Goal: Transaction & Acquisition: Purchase product/service

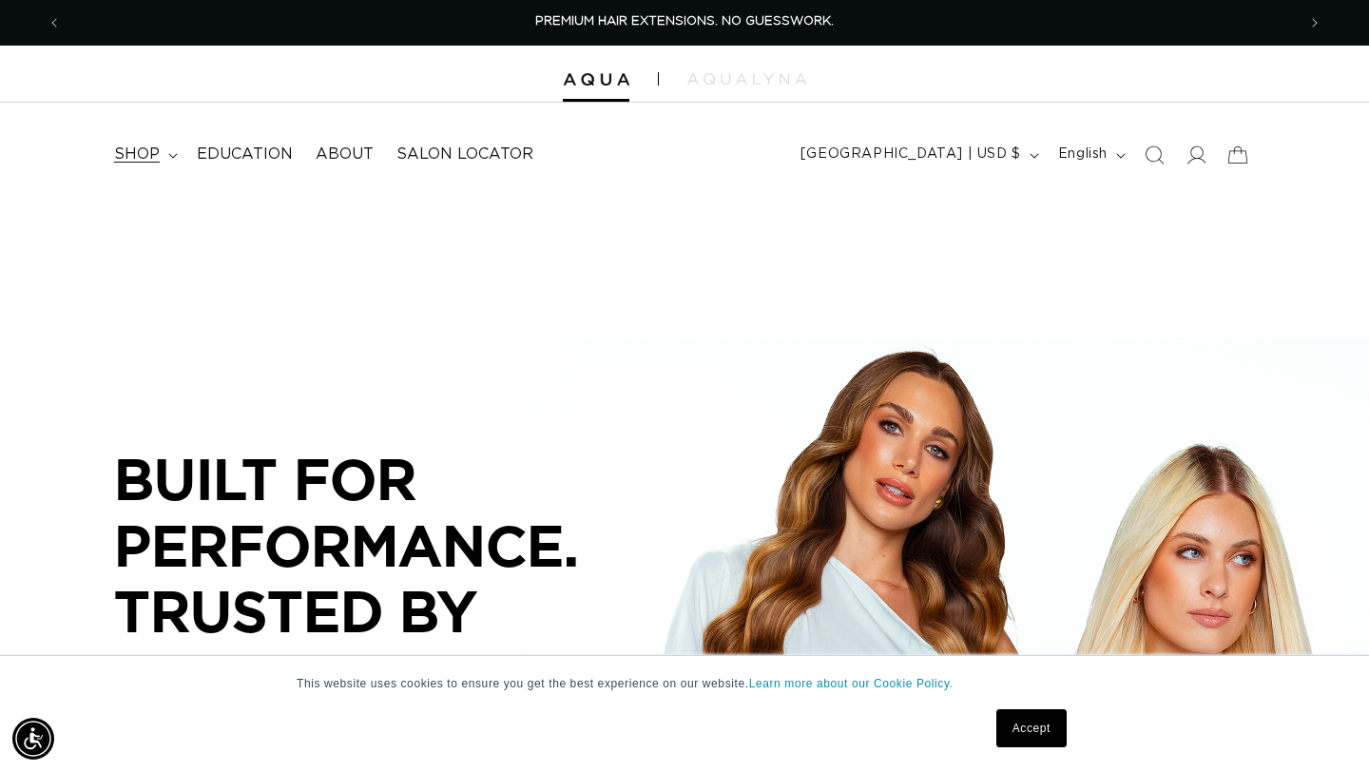
click at [133, 161] on span "shop" at bounding box center [137, 154] width 46 height 20
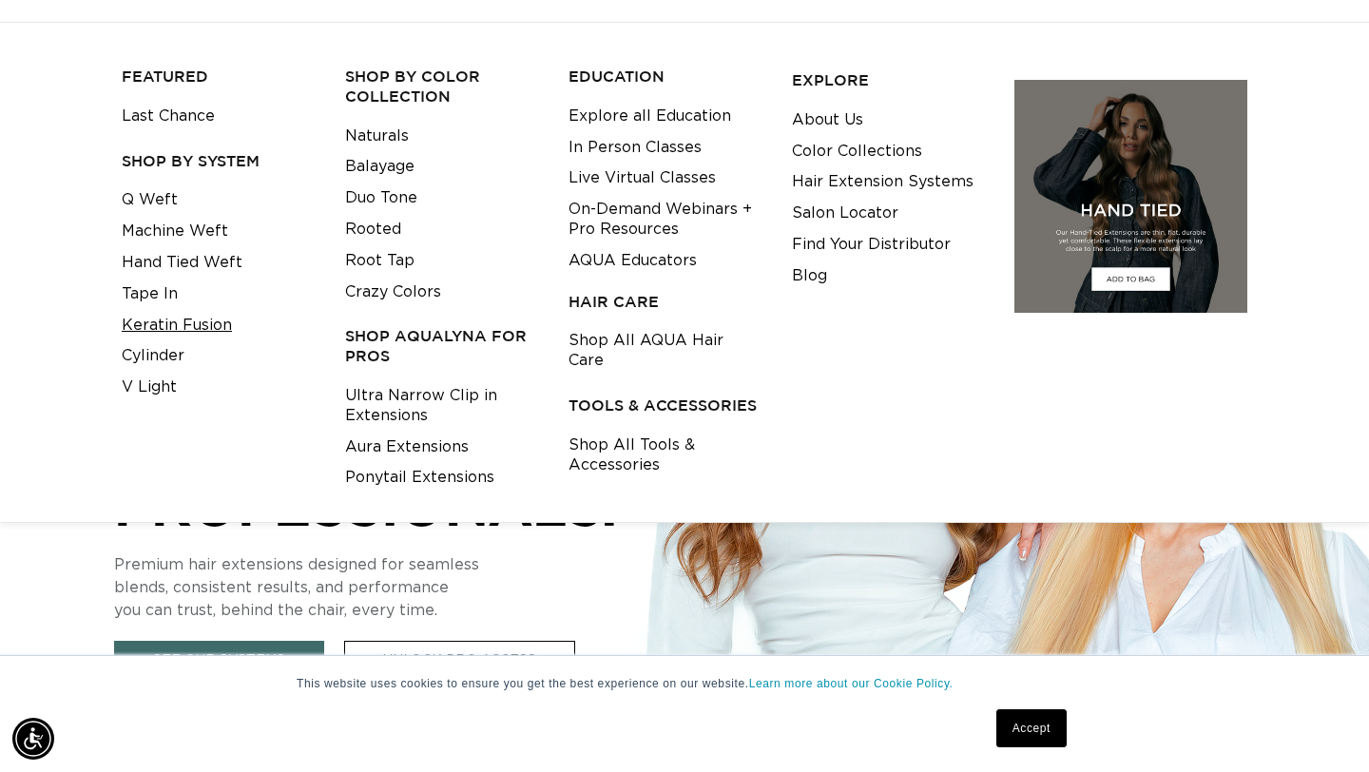
scroll to position [0, 2468]
click at [171, 349] on link "Cylinder" at bounding box center [153, 355] width 63 height 31
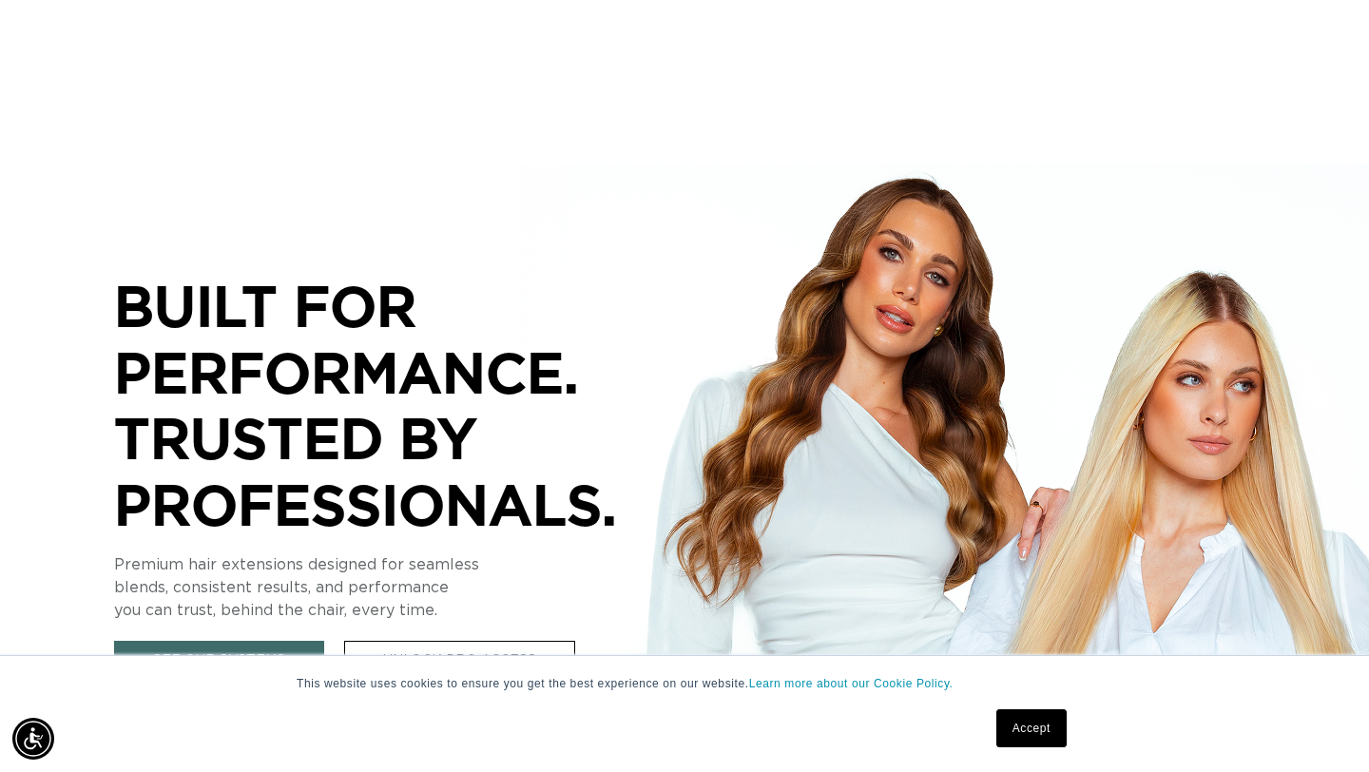
scroll to position [0, 0]
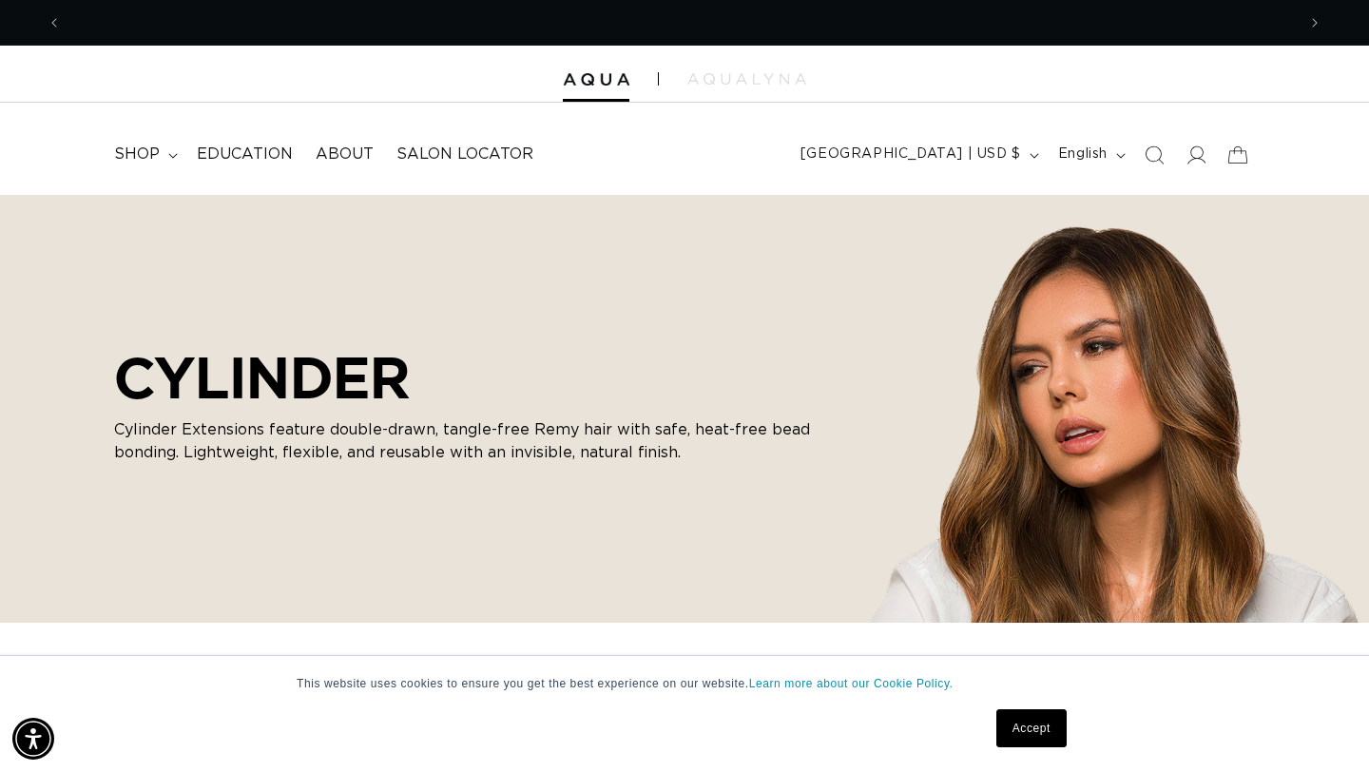
scroll to position [0, 1234]
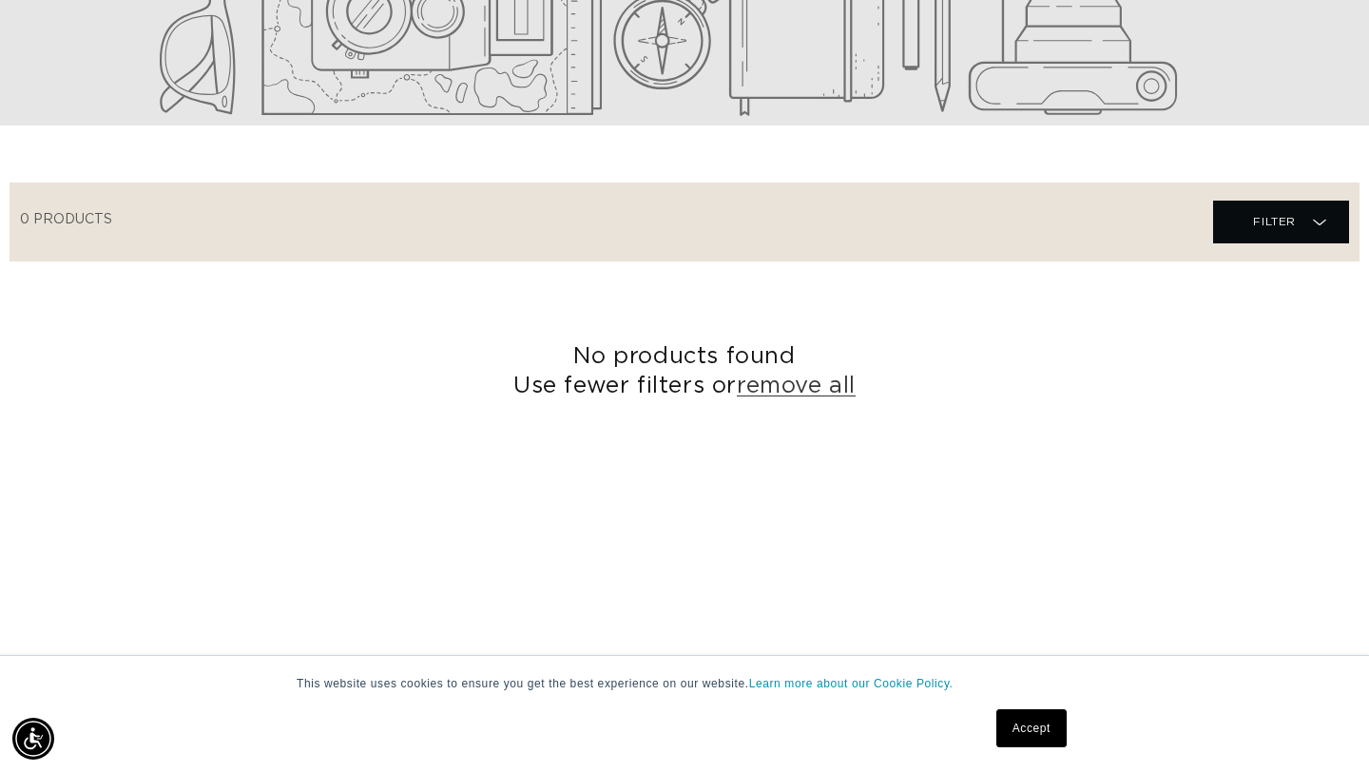
scroll to position [0, 1234]
